Goal: Transaction & Acquisition: Purchase product/service

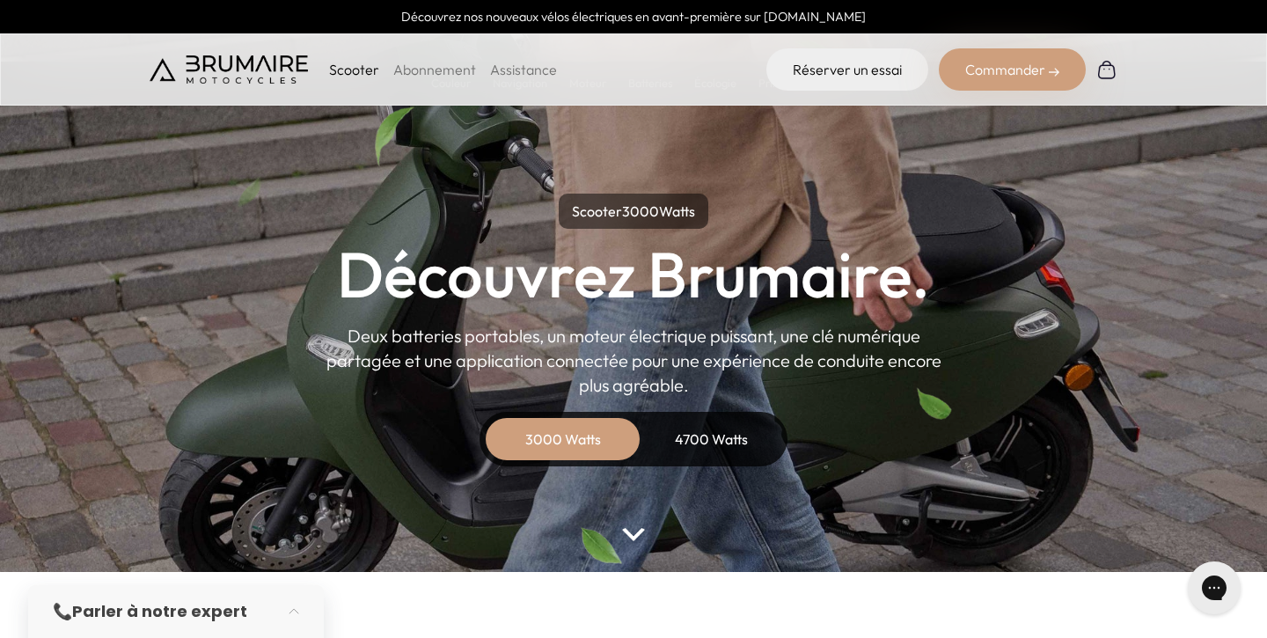
click at [693, 441] on div "4700 Watts" at bounding box center [711, 439] width 141 height 42
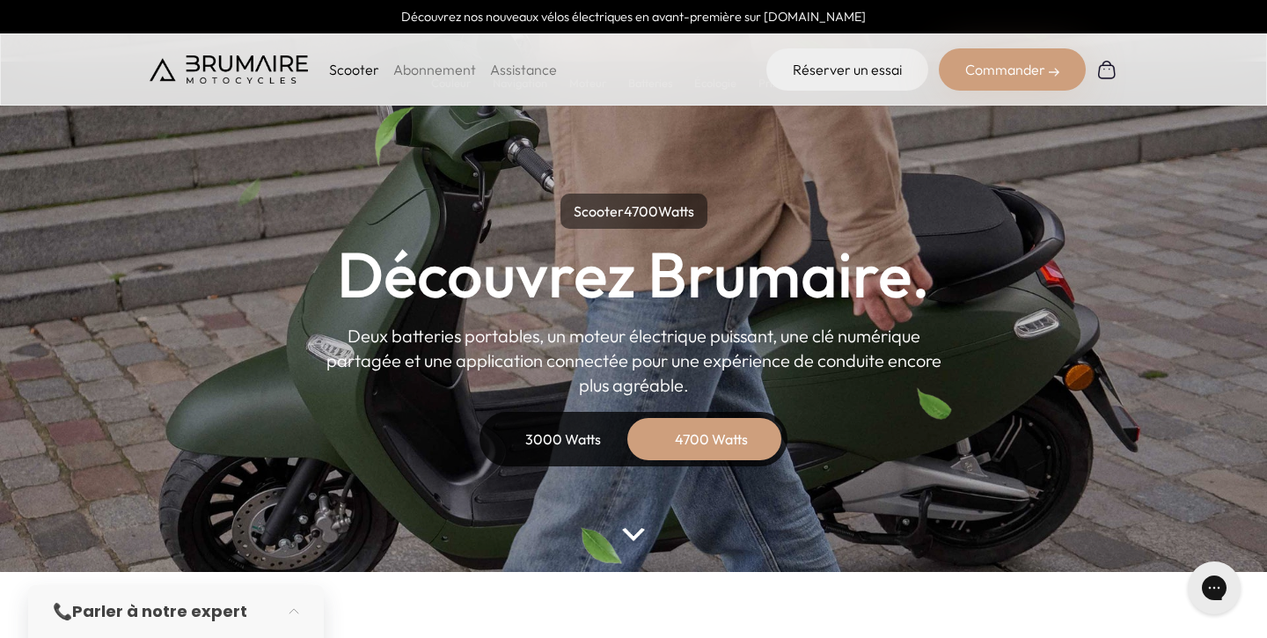
click at [576, 441] on div "3000 Watts" at bounding box center [563, 439] width 141 height 42
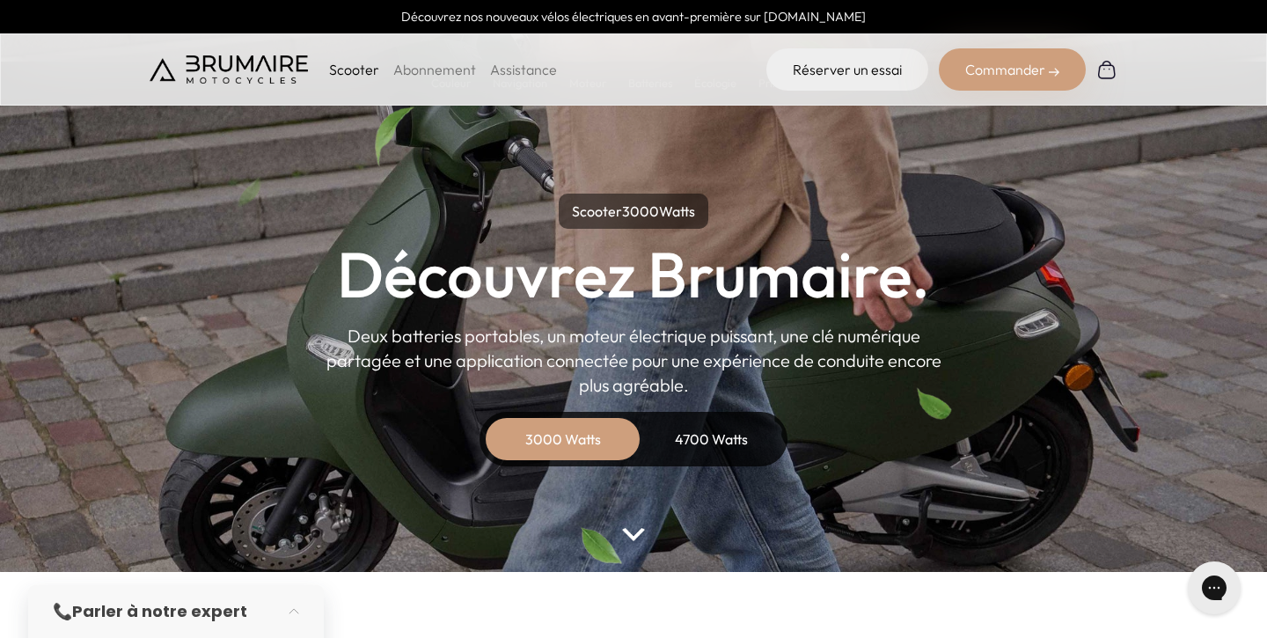
click at [702, 436] on div "4700 Watts" at bounding box center [711, 439] width 141 height 42
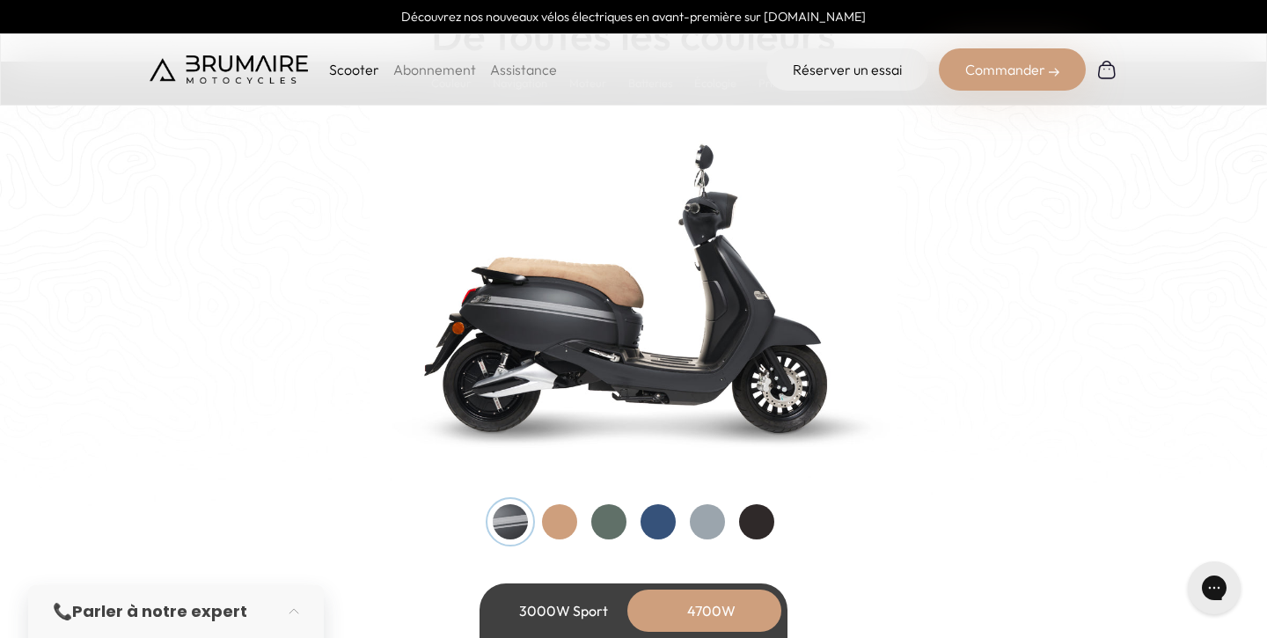
scroll to position [1809, 0]
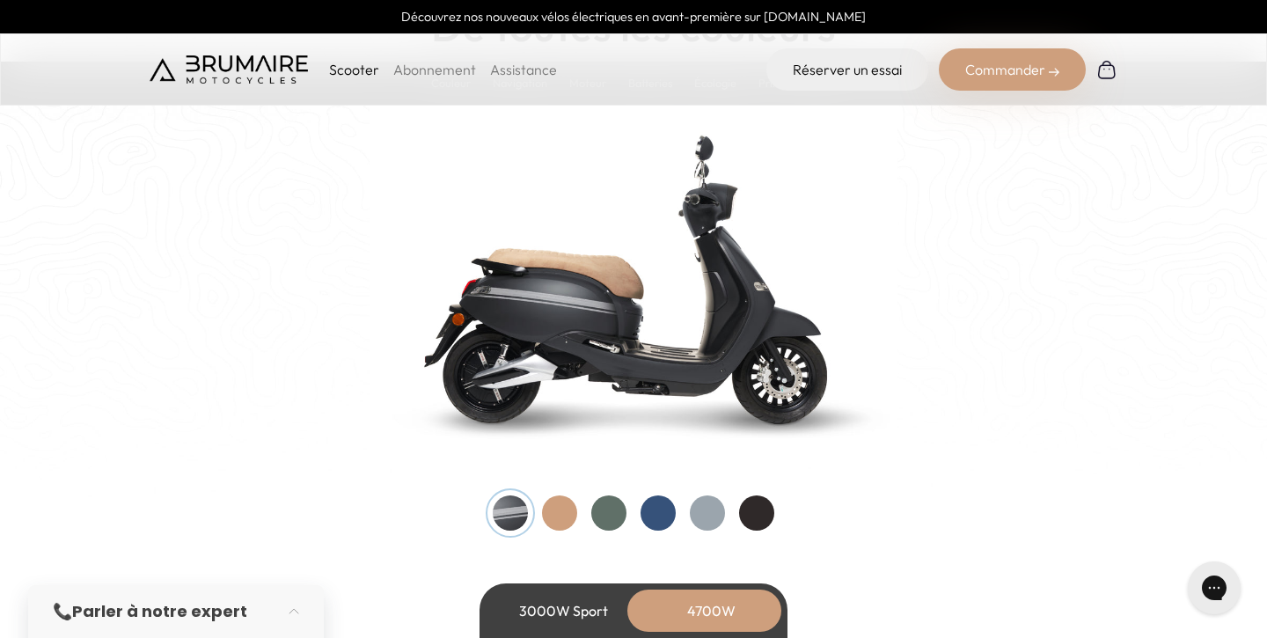
click at [546, 517] on div at bounding box center [559, 512] width 35 height 35
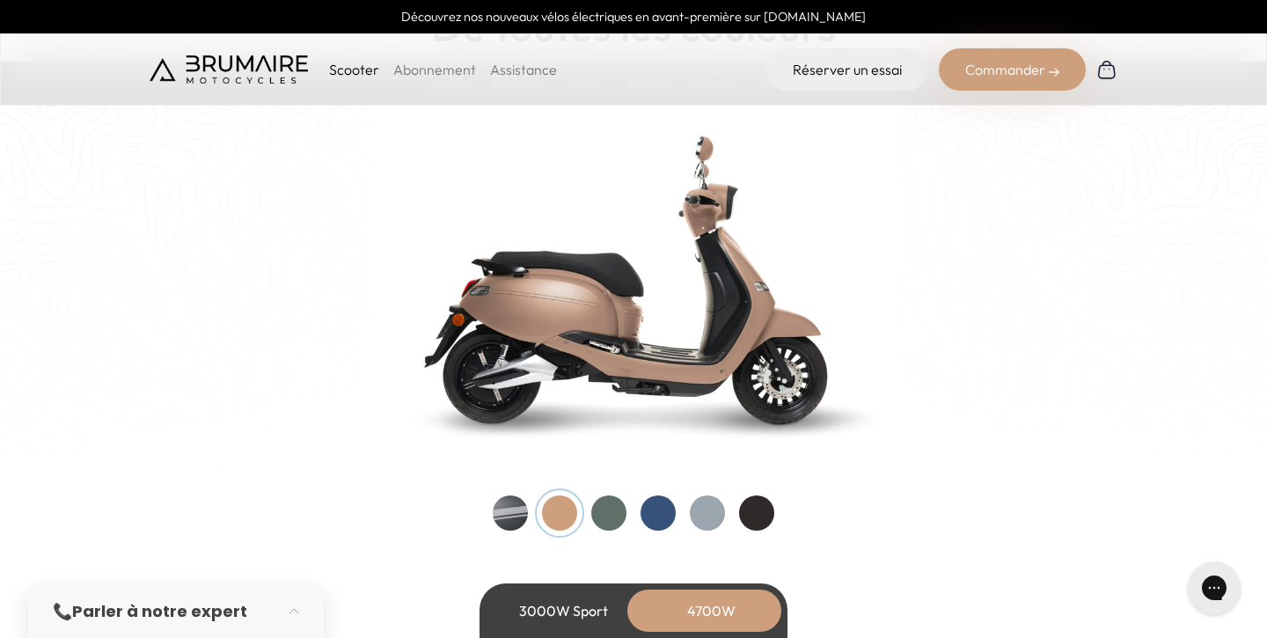
click at [601, 517] on div at bounding box center [608, 512] width 35 height 35
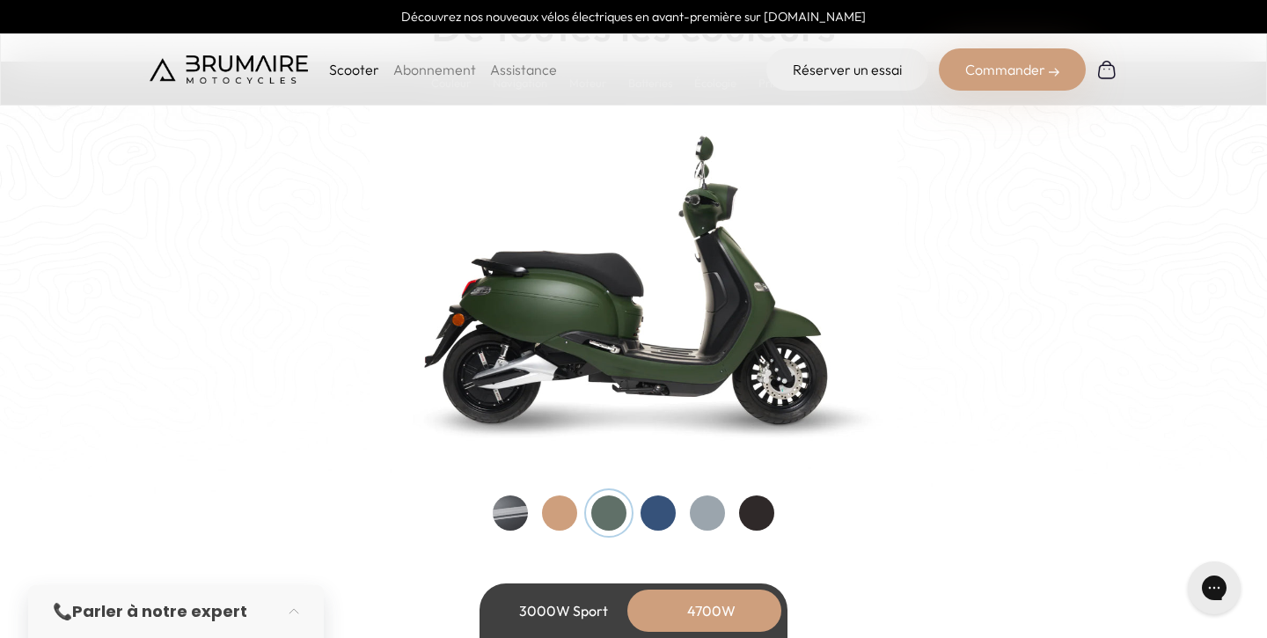
click at [648, 512] on div at bounding box center [658, 512] width 35 height 35
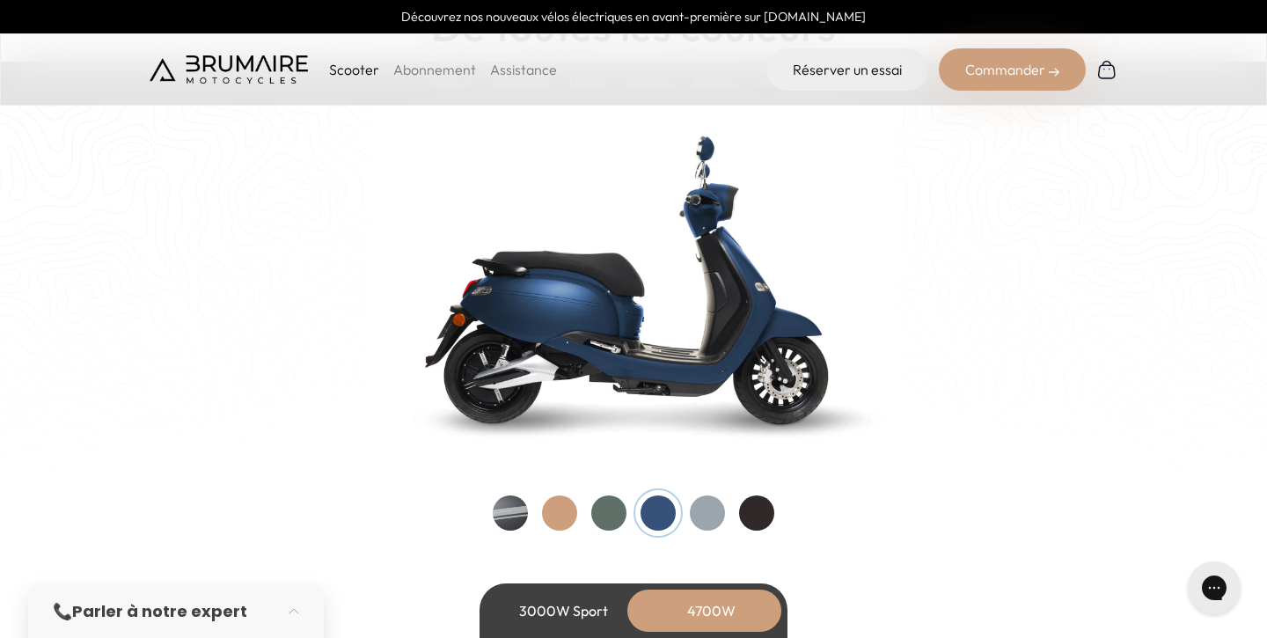
click at [712, 511] on div at bounding box center [707, 512] width 35 height 35
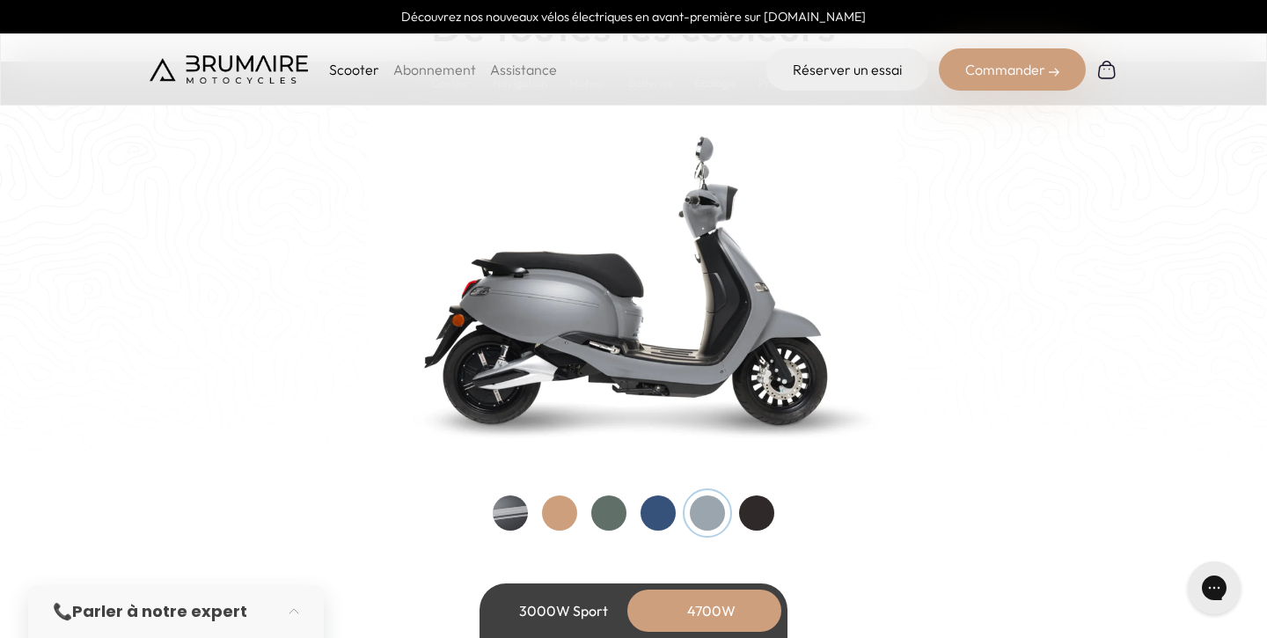
click at [759, 520] on div at bounding box center [756, 512] width 35 height 35
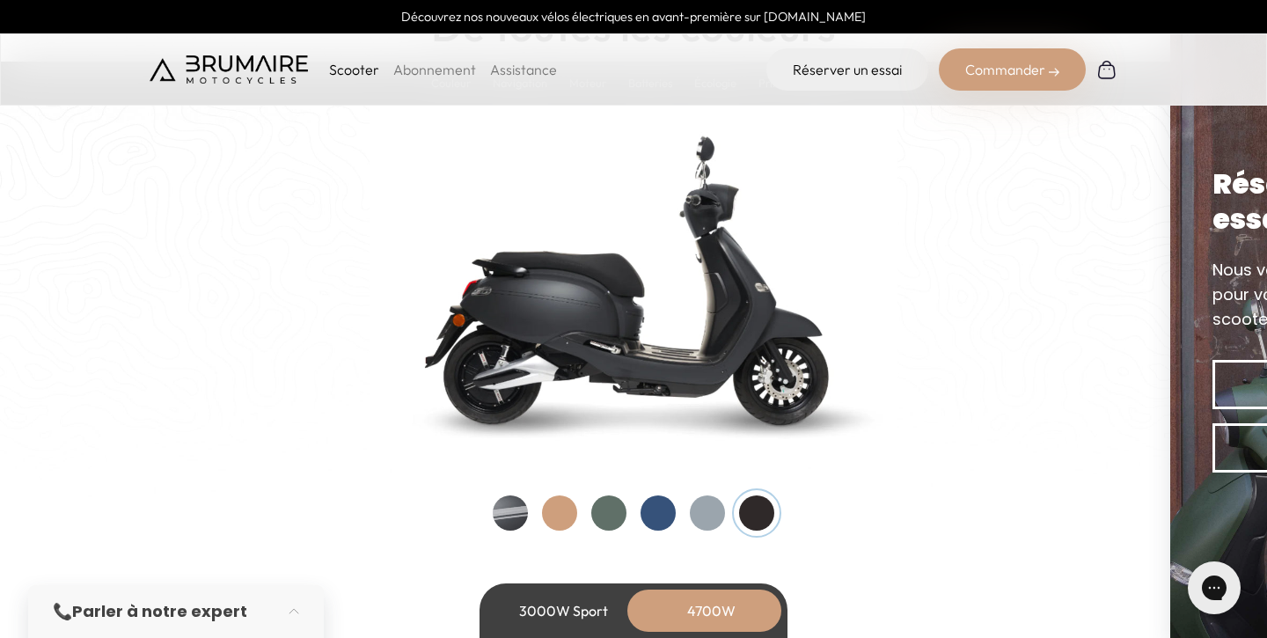
click at [705, 521] on div at bounding box center [707, 512] width 35 height 35
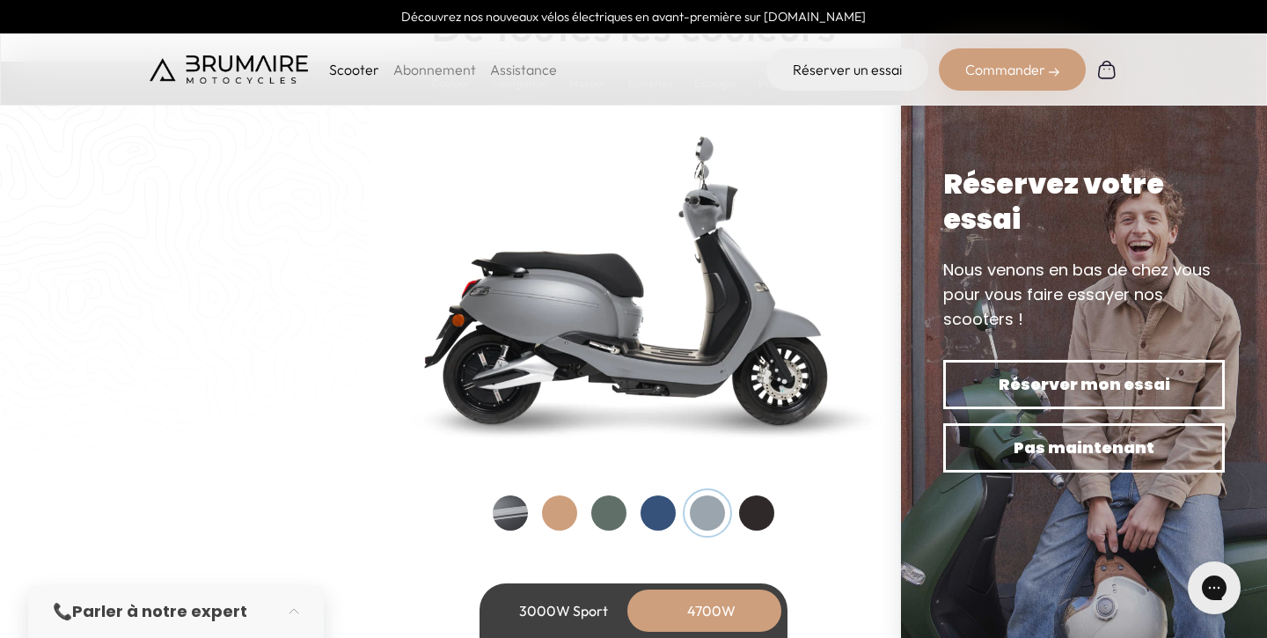
click at [663, 518] on div at bounding box center [658, 512] width 35 height 35
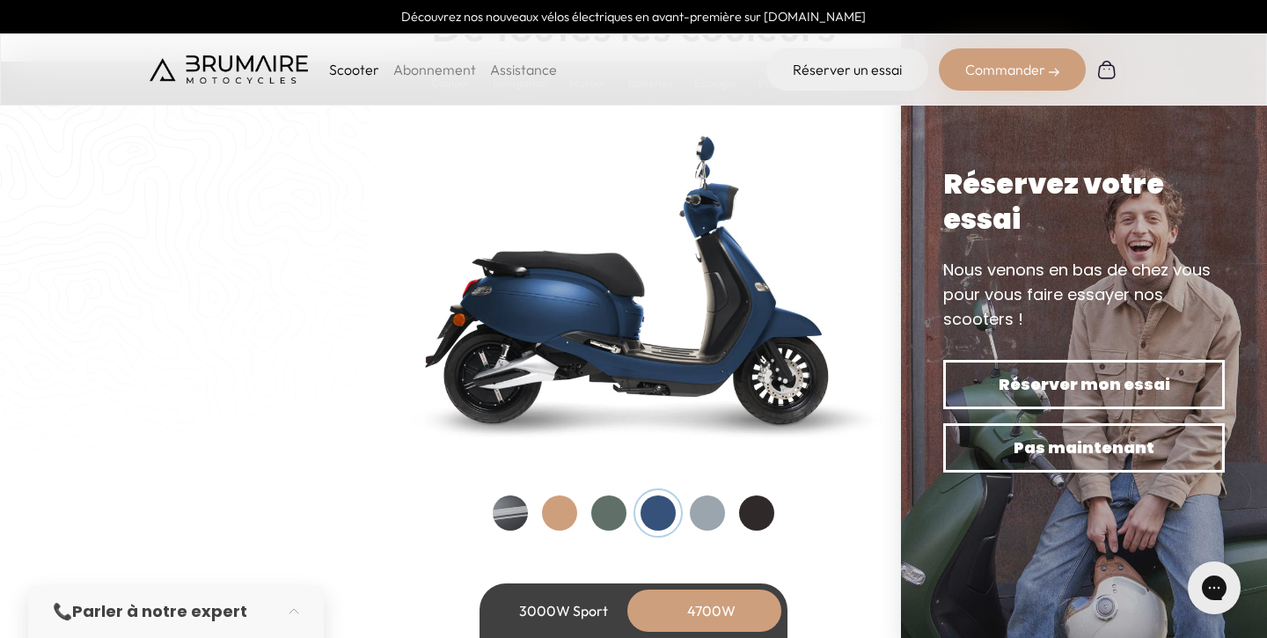
click at [609, 517] on div at bounding box center [608, 512] width 35 height 35
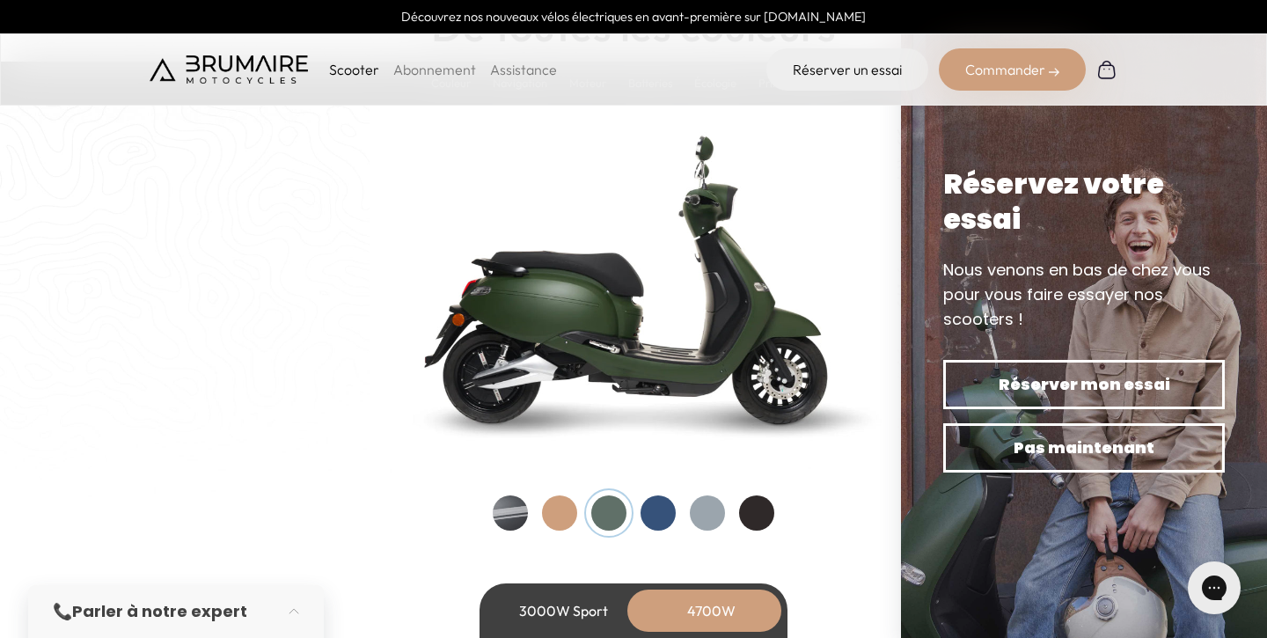
click at [529, 509] on div at bounding box center [634, 512] width 282 height 35
click at [509, 519] on div at bounding box center [510, 512] width 35 height 35
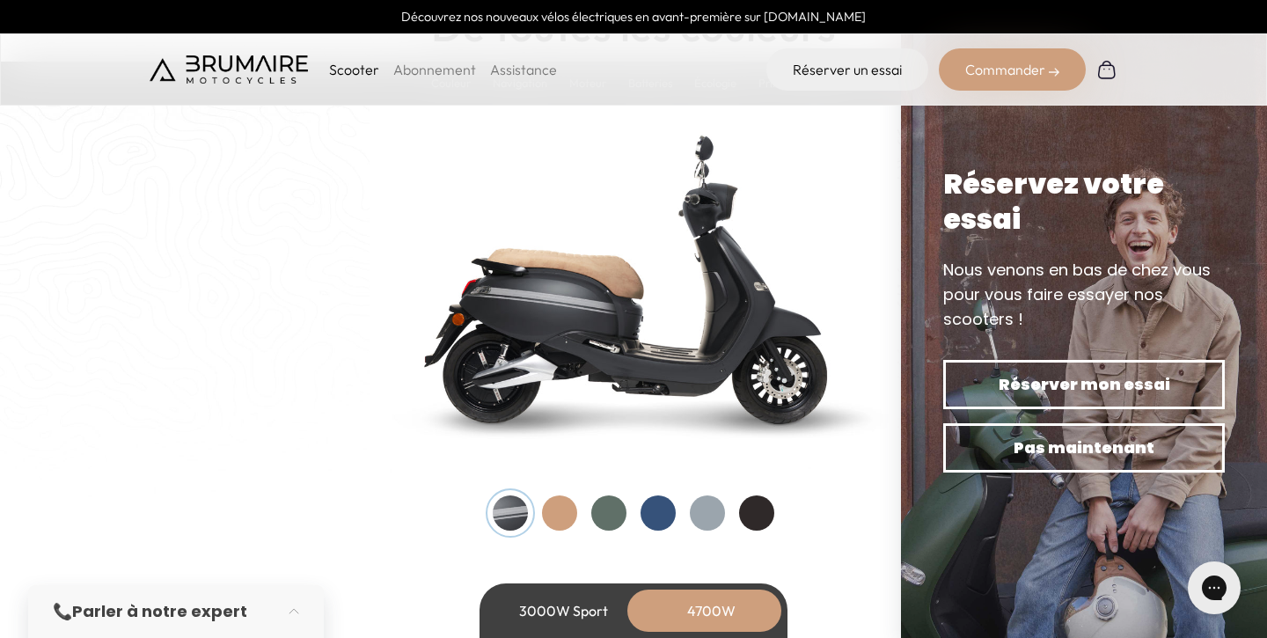
click at [556, 598] on div "3000W Sport" at bounding box center [563, 611] width 141 height 42
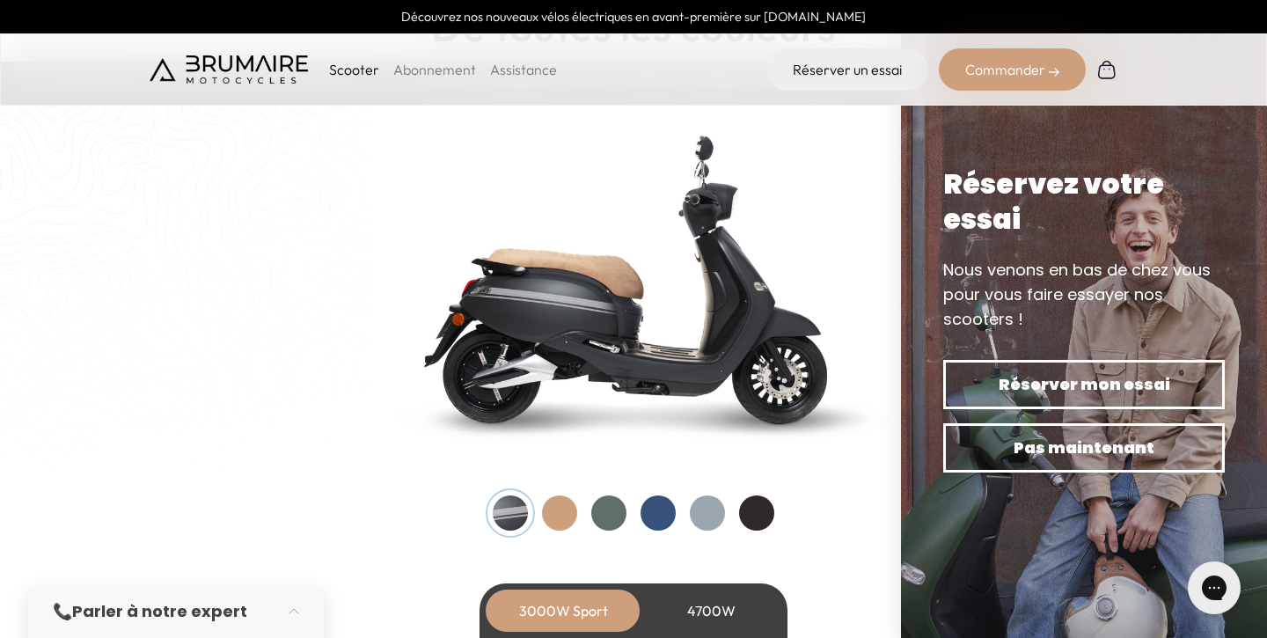
click at [566, 531] on home-hero "Couleurs De toutes les couleurs Nouveau ! Nos scooters électriques sont disponi…" at bounding box center [633, 194] width 1267 height 771
click at [564, 496] on div at bounding box center [559, 512] width 35 height 35
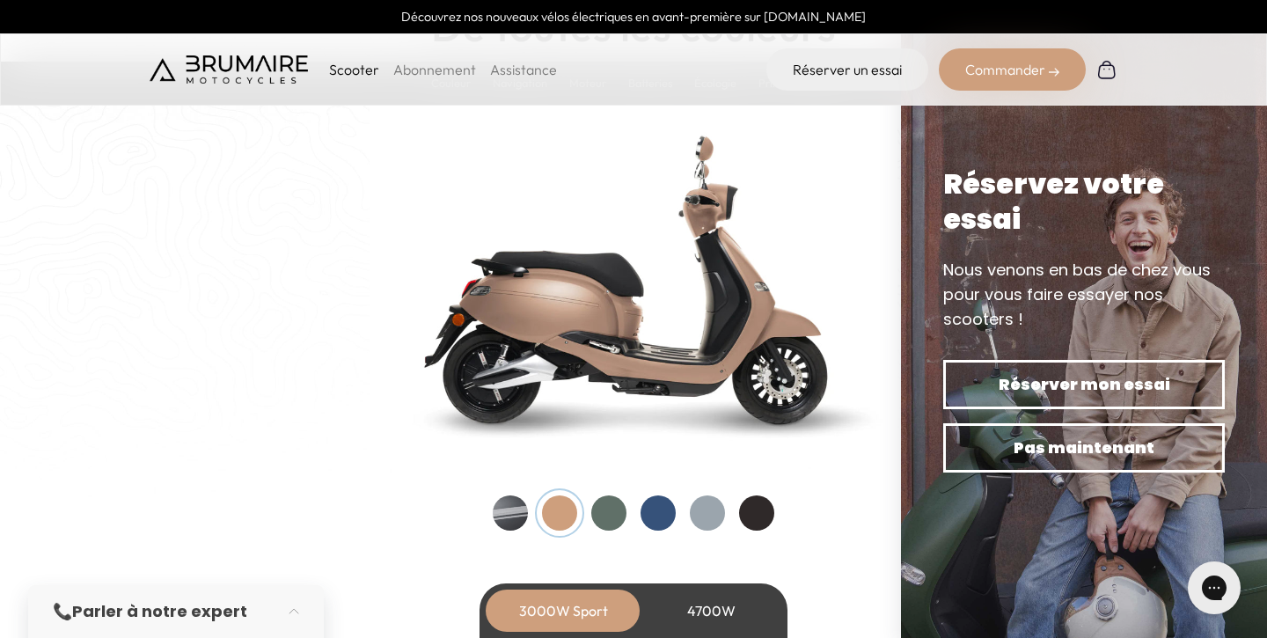
click at [596, 504] on div at bounding box center [608, 512] width 35 height 35
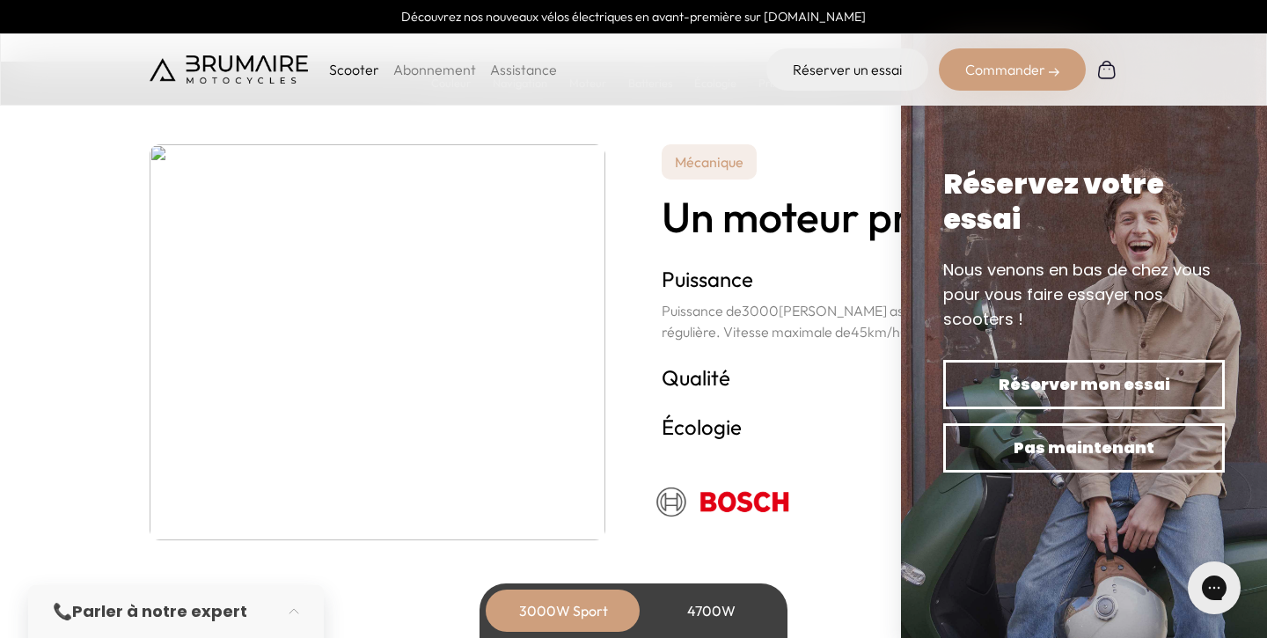
scroll to position [3063, 0]
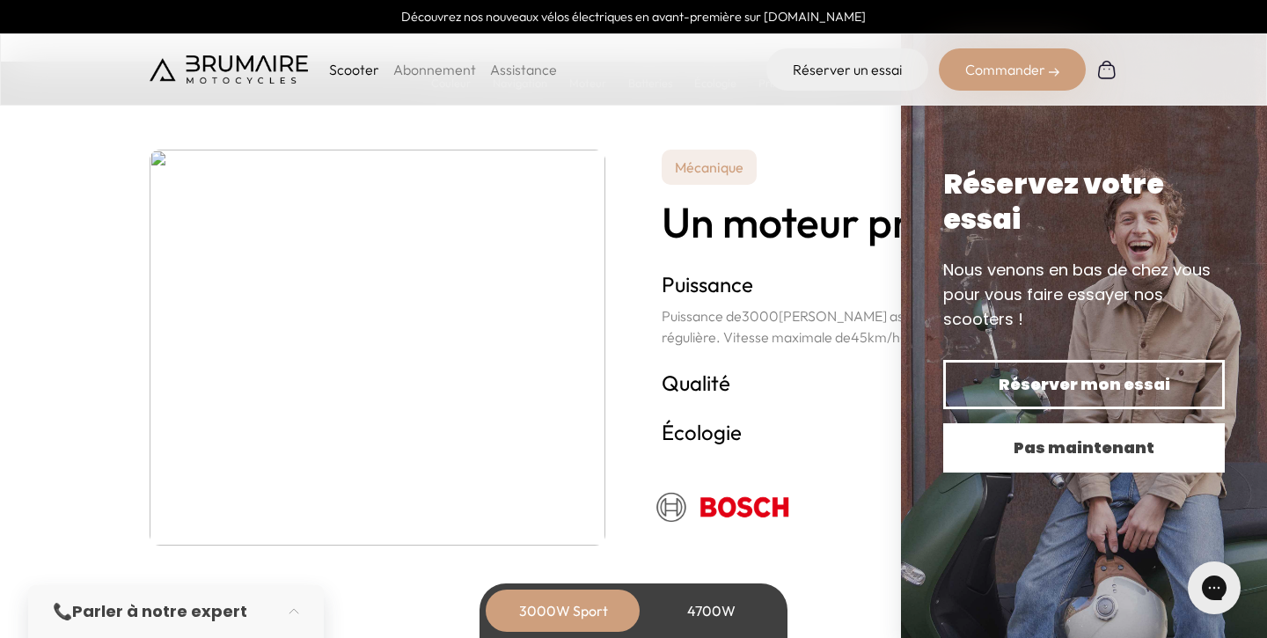
click at [1000, 443] on span "Pas maintenant" at bounding box center [1084, 448] width 220 height 25
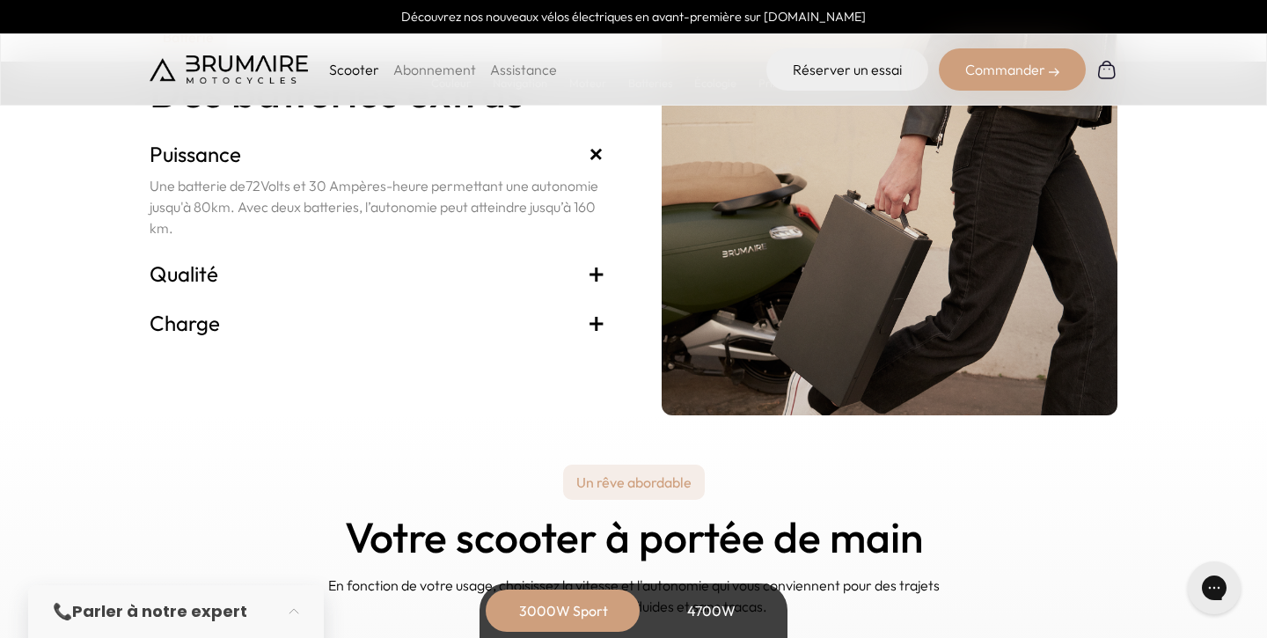
scroll to position [3768, 0]
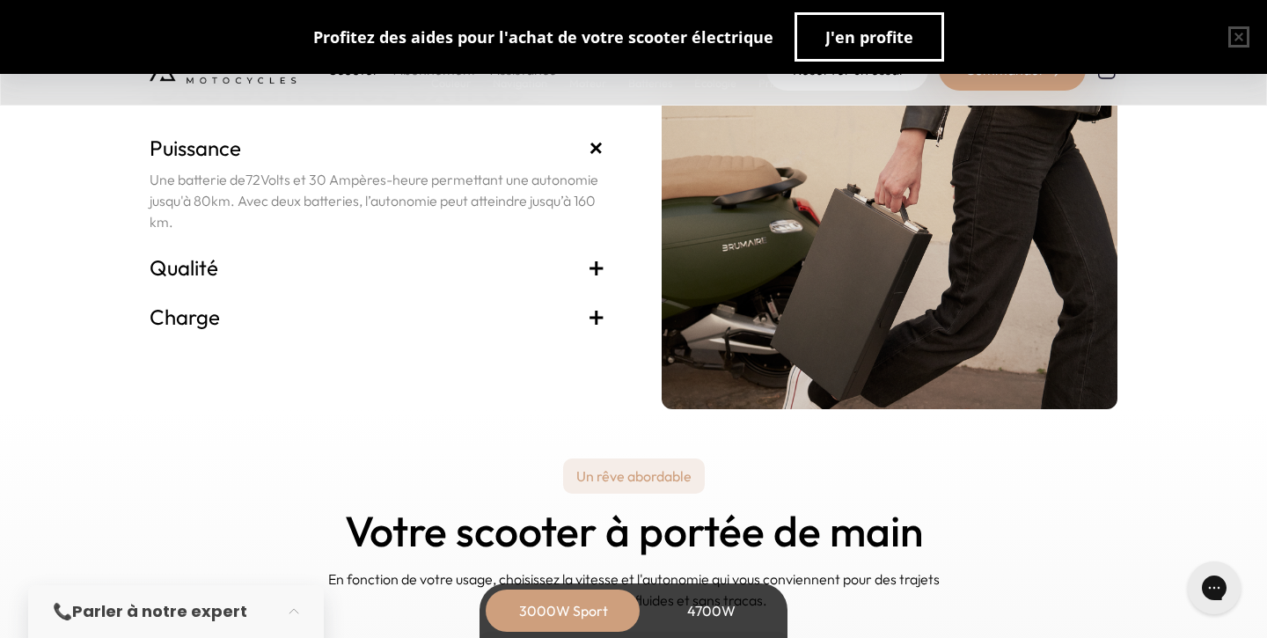
click at [598, 273] on span "+" at bounding box center [597, 267] width 18 height 28
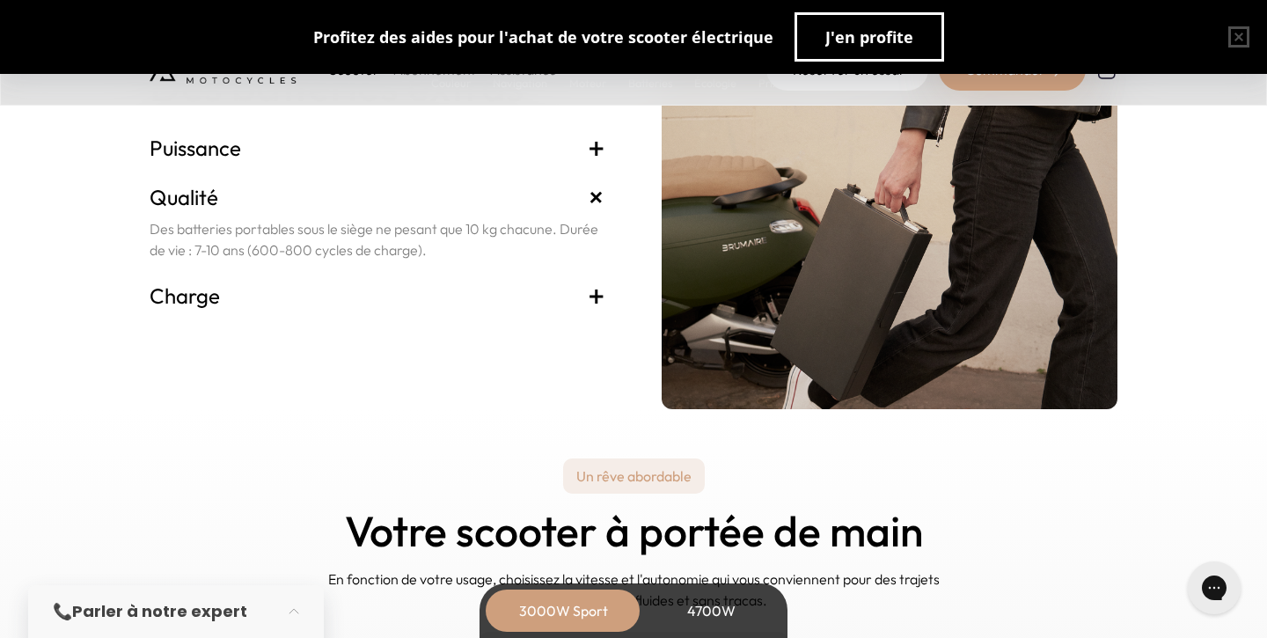
click at [604, 288] on span "+" at bounding box center [597, 296] width 18 height 28
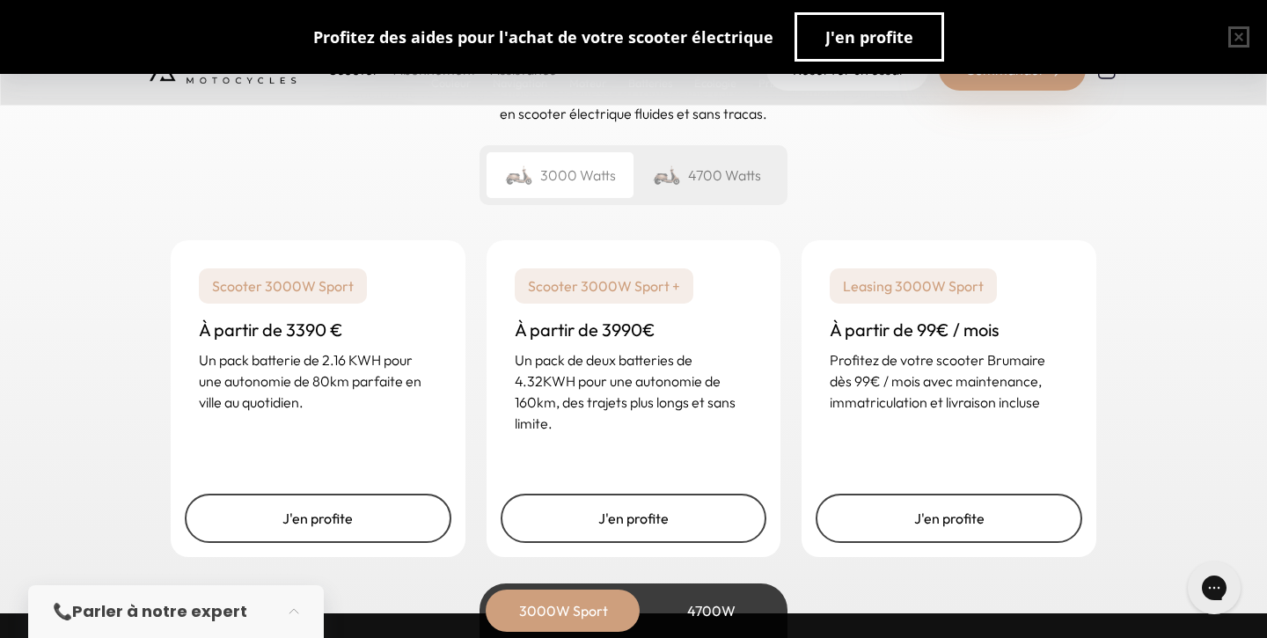
scroll to position [4258, 0]
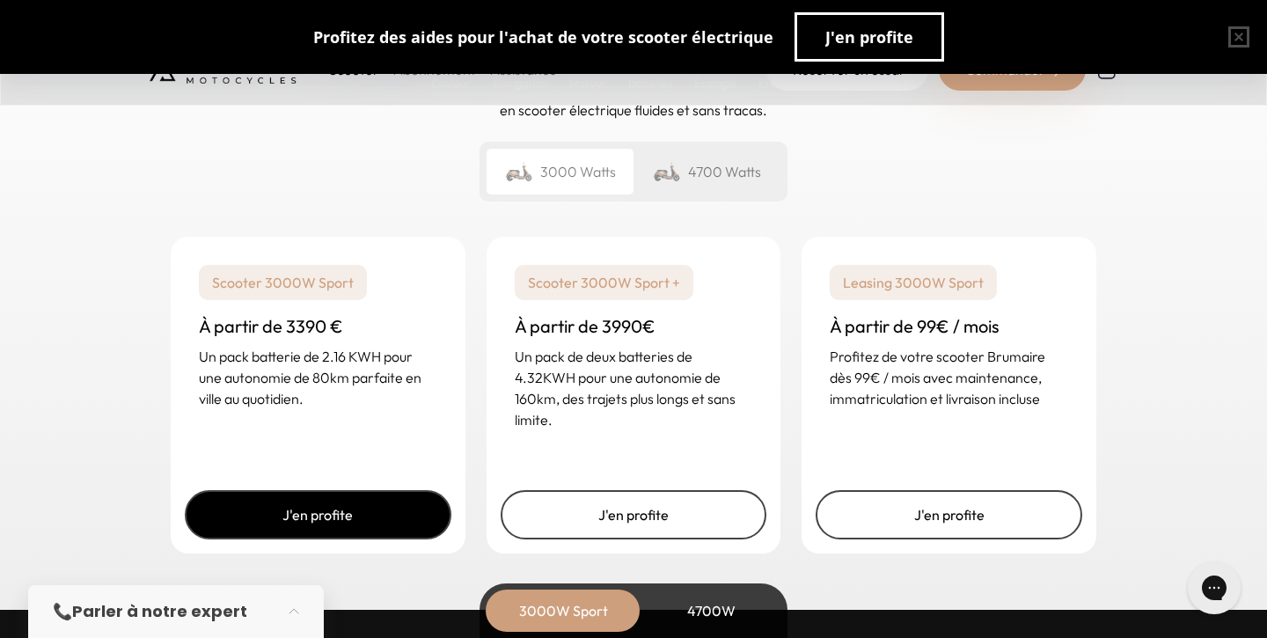
click at [366, 517] on link "J'en profite" at bounding box center [318, 514] width 267 height 49
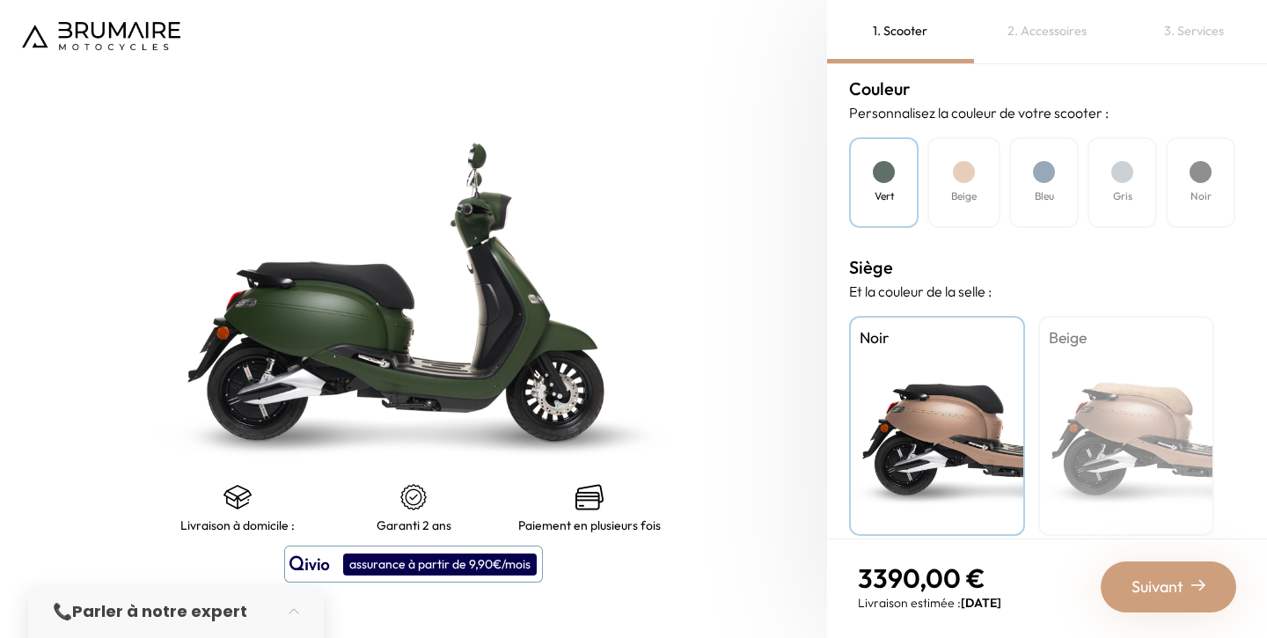
scroll to position [521, 0]
click at [1095, 448] on div "Beige" at bounding box center [1126, 428] width 176 height 220
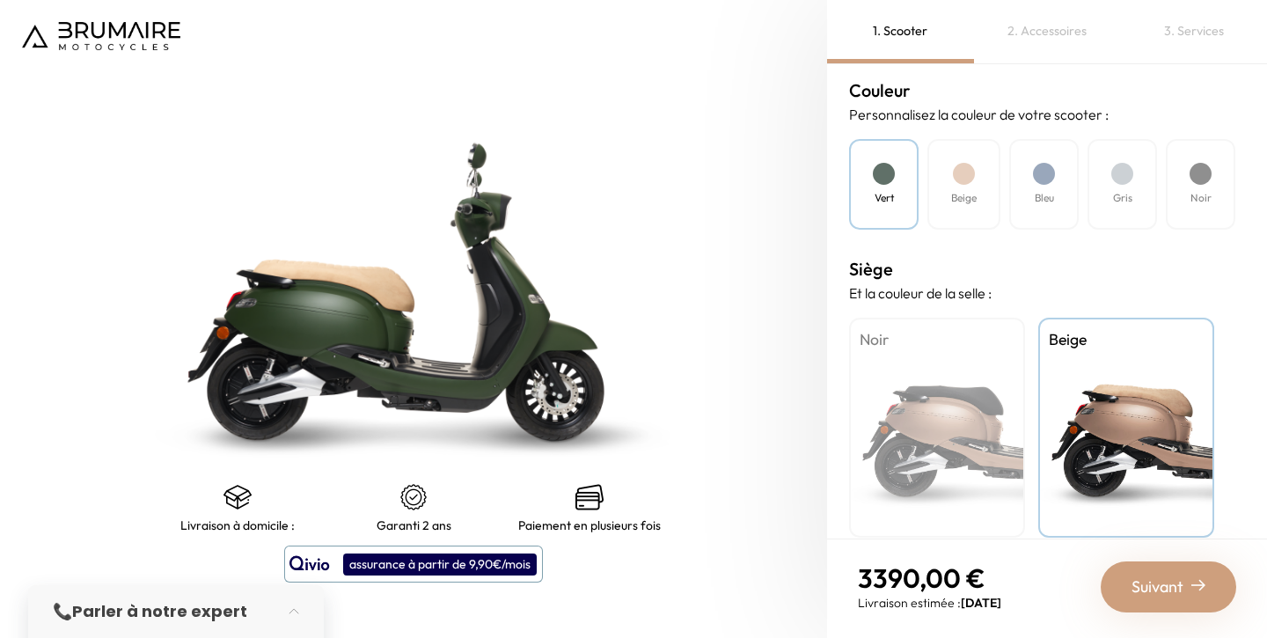
click at [940, 414] on div "Noir" at bounding box center [937, 428] width 176 height 220
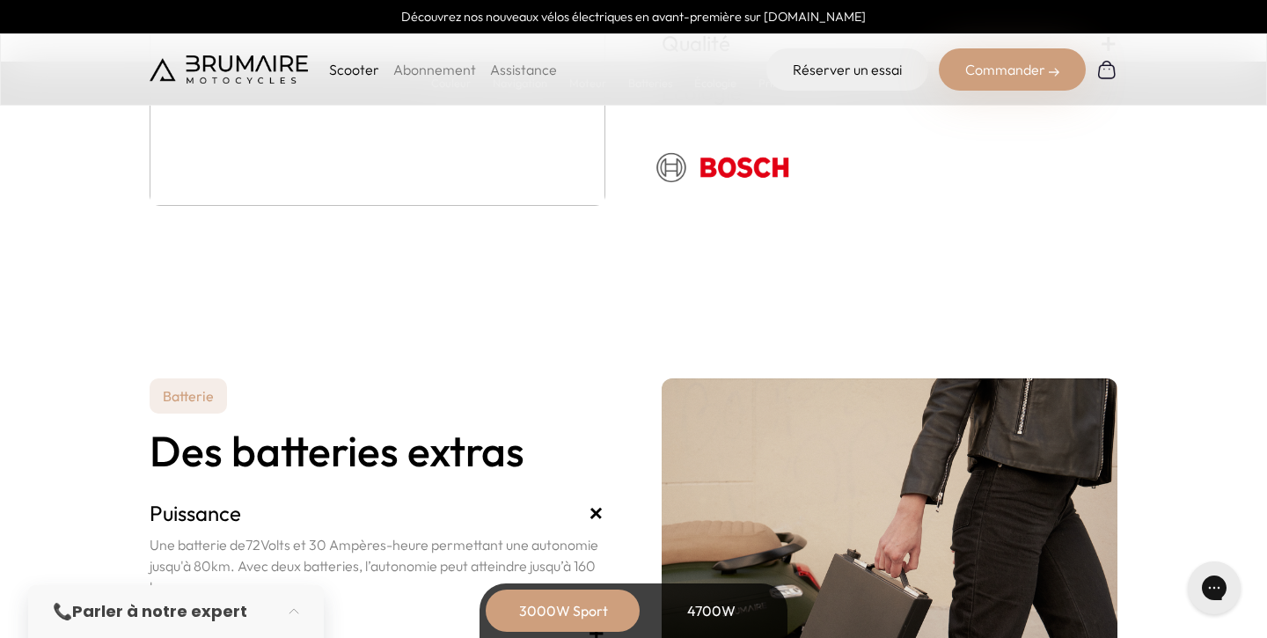
scroll to position [3359, 0]
